Goal: Information Seeking & Learning: Learn about a topic

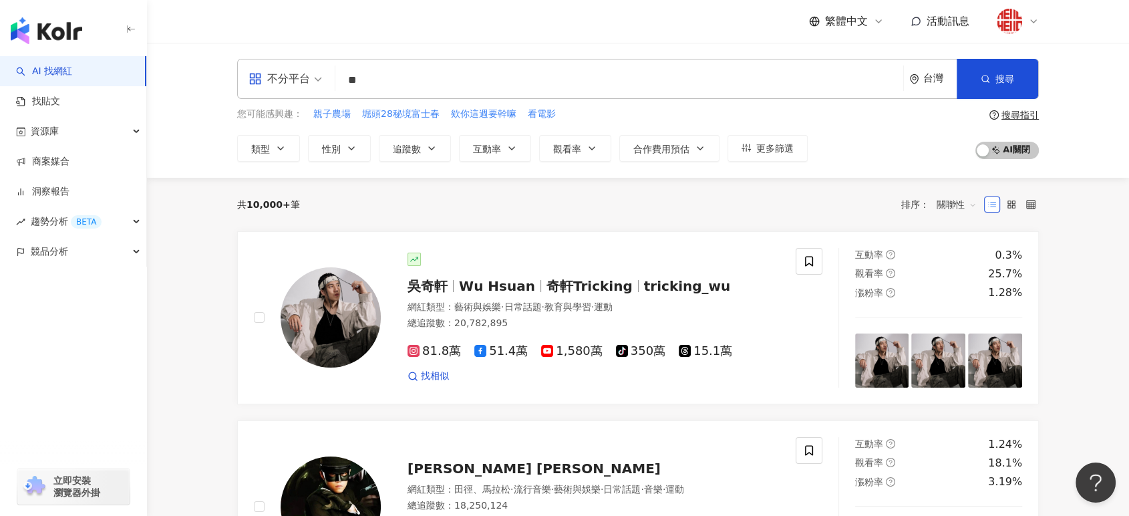
type input "**"
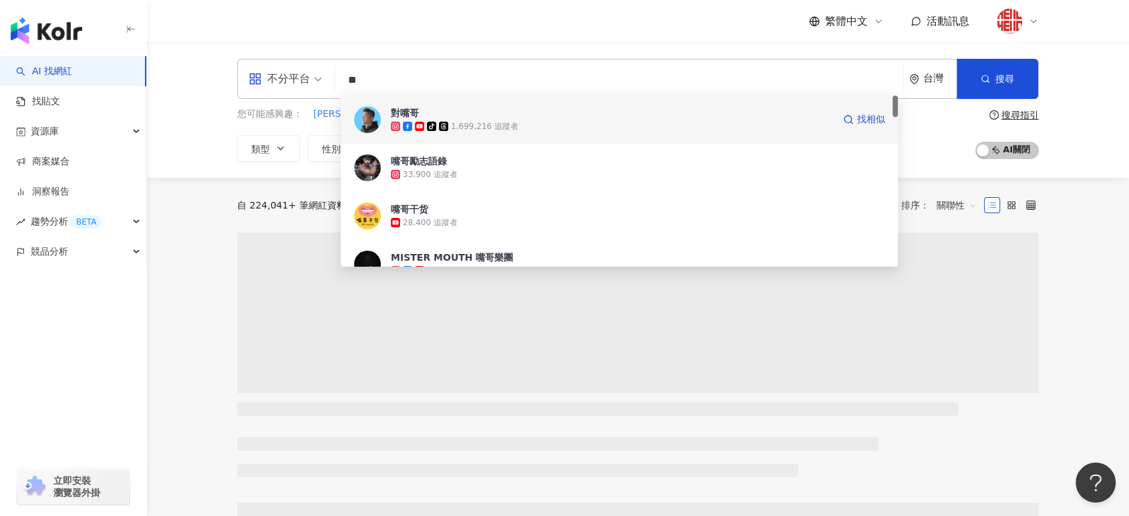
click at [547, 113] on span "對嘴哥" at bounding box center [612, 112] width 442 height 13
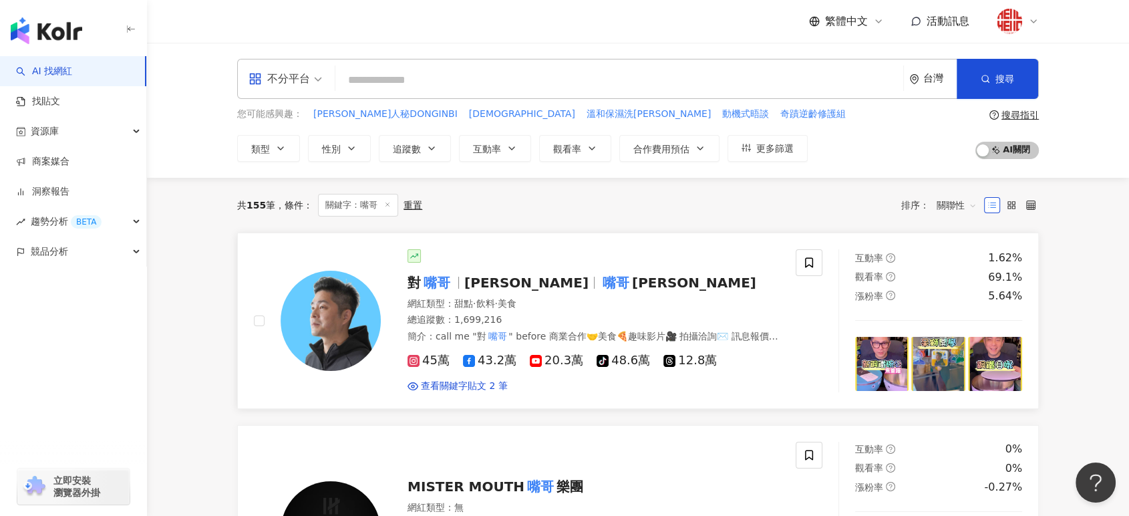
click at [632, 282] on span "[PERSON_NAME]" at bounding box center [694, 283] width 124 height 16
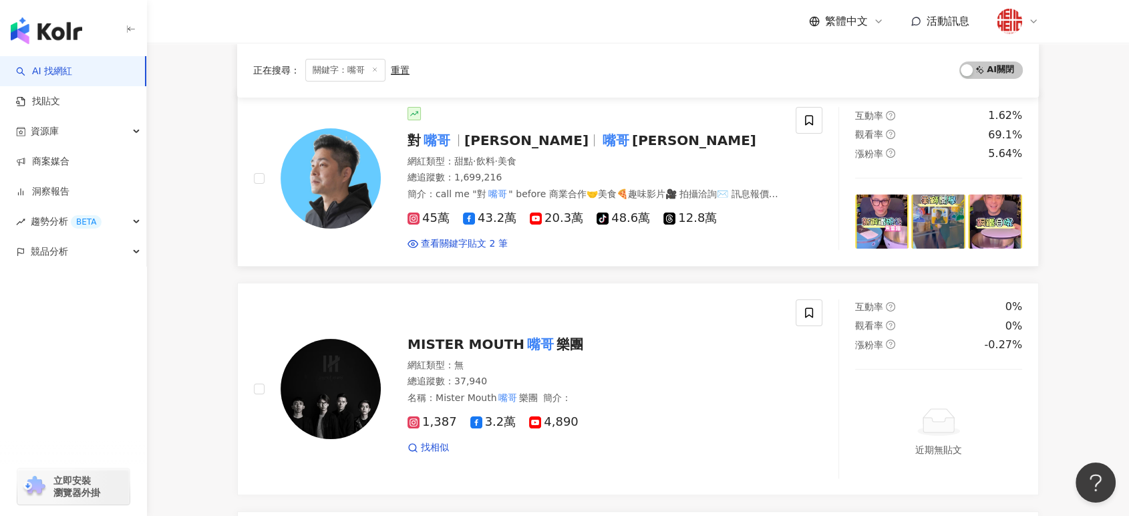
scroll to position [148, 0]
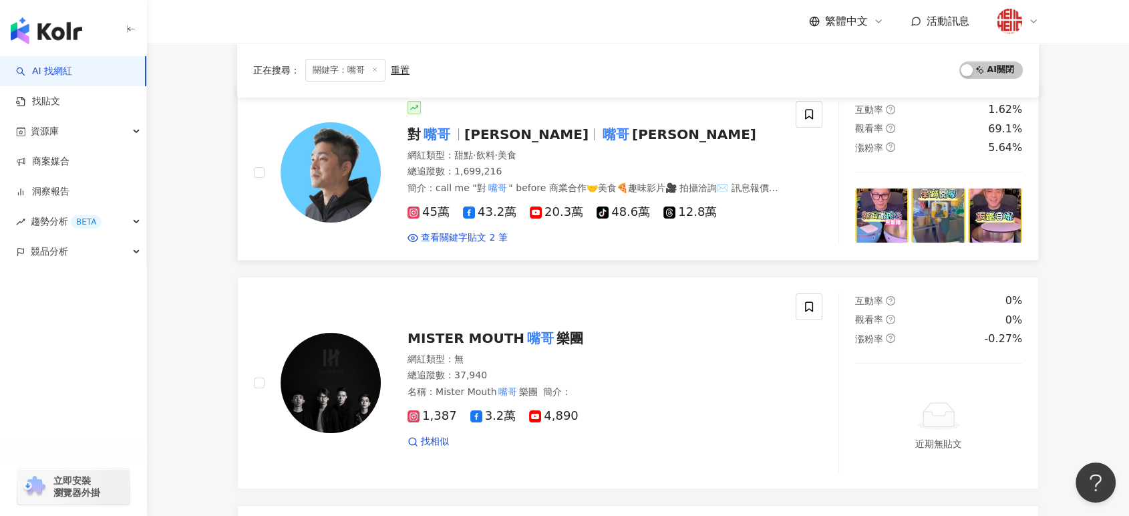
click at [326, 173] on img at bounding box center [331, 172] width 100 height 100
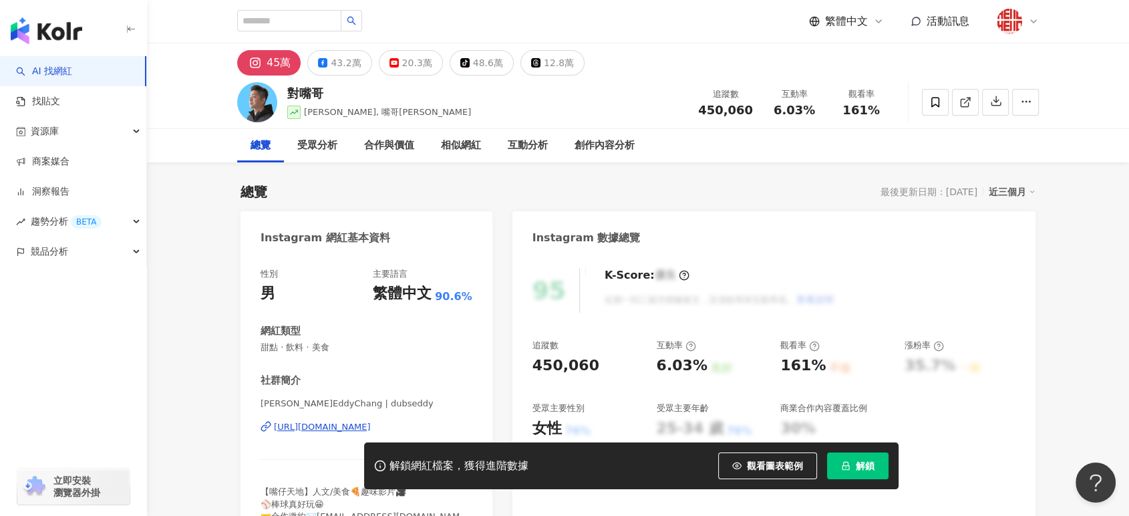
click at [849, 472] on button "解鎖" at bounding box center [857, 465] width 61 height 27
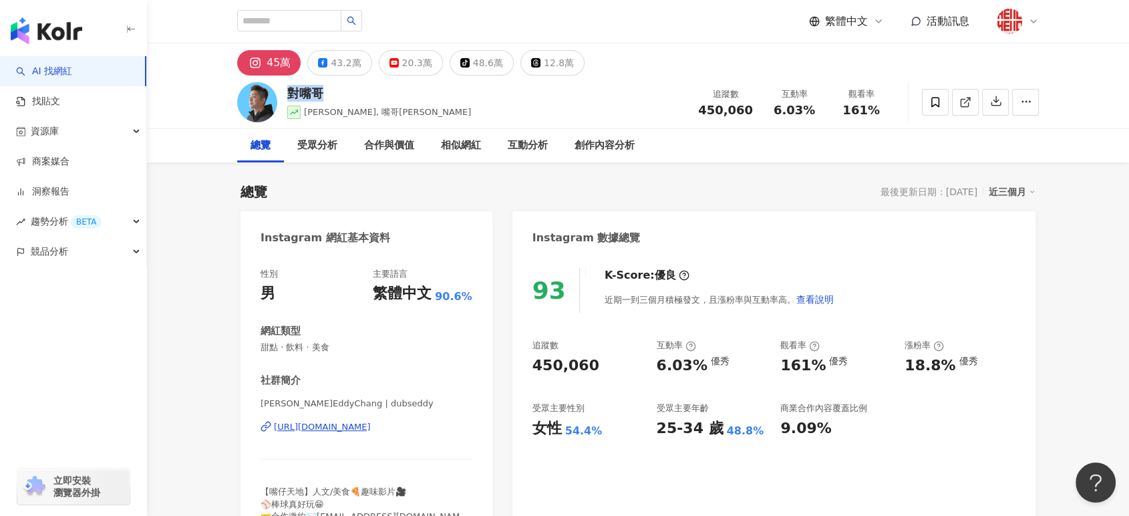
drag, startPoint x: 333, startPoint y: 98, endPoint x: 289, endPoint y: 92, distance: 44.5
click at [289, 92] on div "對嘴哥" at bounding box center [379, 93] width 184 height 17
copy div "對嘴哥"
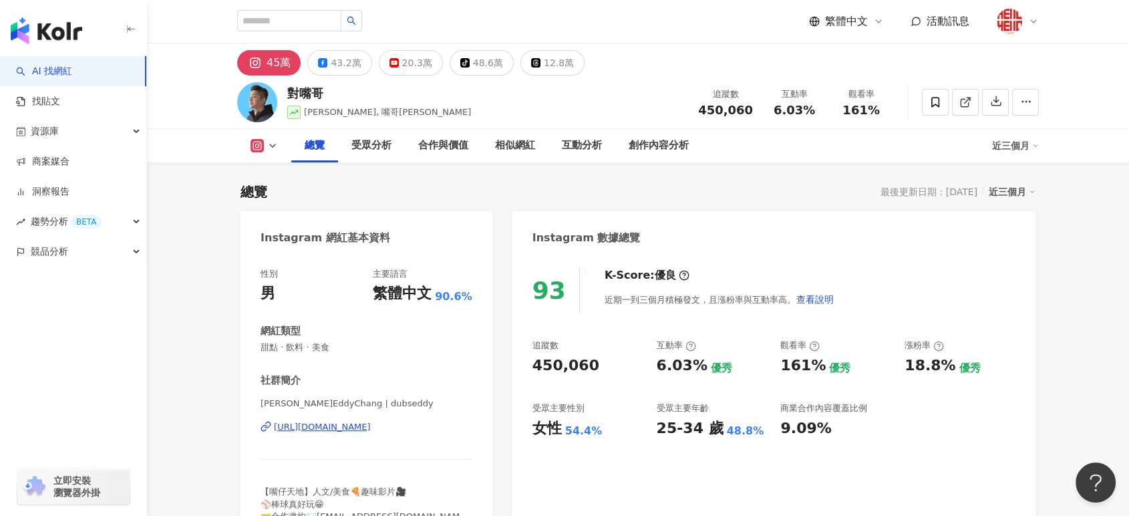
scroll to position [223, 0]
